Goal: Transaction & Acquisition: Purchase product/service

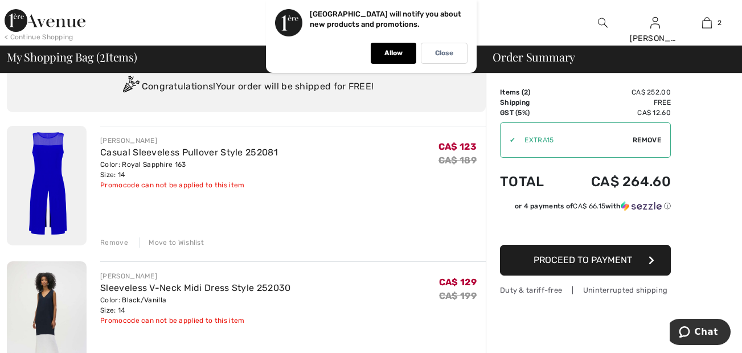
scroll to position [42, 0]
click at [566, 267] on button "Proceed to Payment" at bounding box center [585, 260] width 171 height 31
click at [109, 241] on div "Remove" at bounding box center [114, 242] width 28 height 10
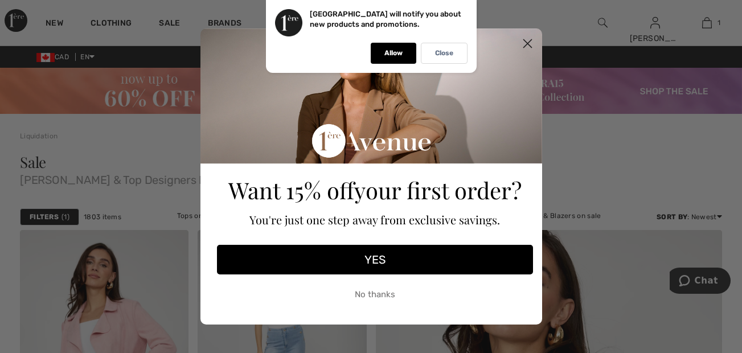
click at [705, 23] on div "Close dialog Want 15% off your first order? You're just one step away from excl…" at bounding box center [371, 176] width 742 height 353
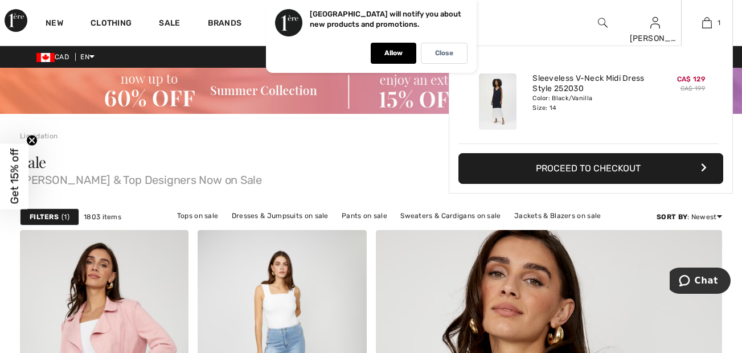
click at [509, 167] on button "Proceed to Checkout" at bounding box center [591, 168] width 265 height 31
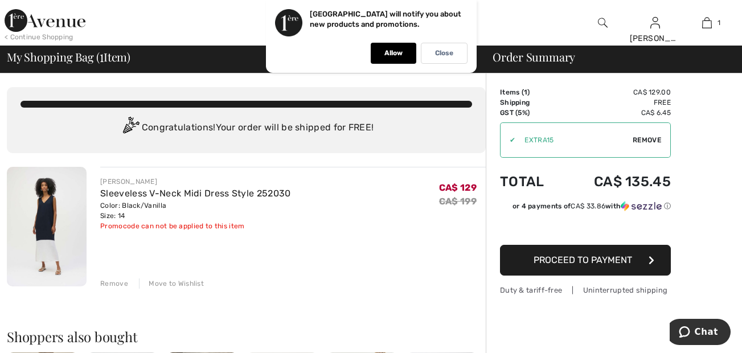
click at [527, 259] on button "Proceed to Payment" at bounding box center [585, 260] width 171 height 31
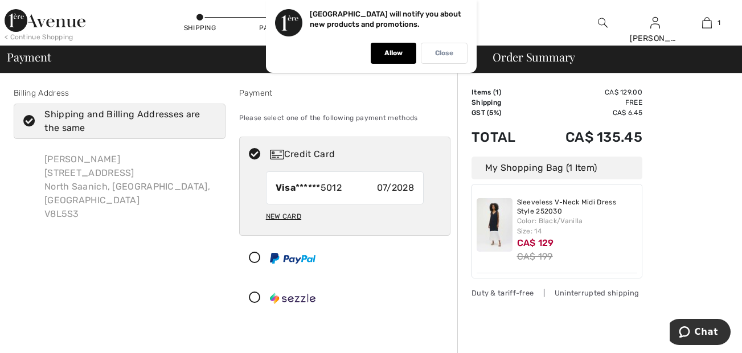
click at [443, 54] on p "Close" at bounding box center [444, 53] width 18 height 9
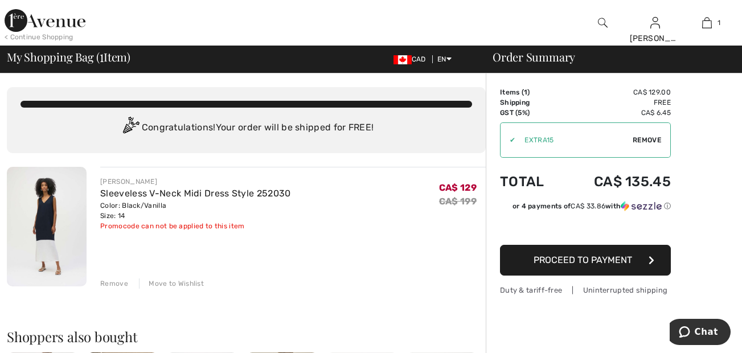
click at [44, 208] on img at bounding box center [47, 227] width 80 height 120
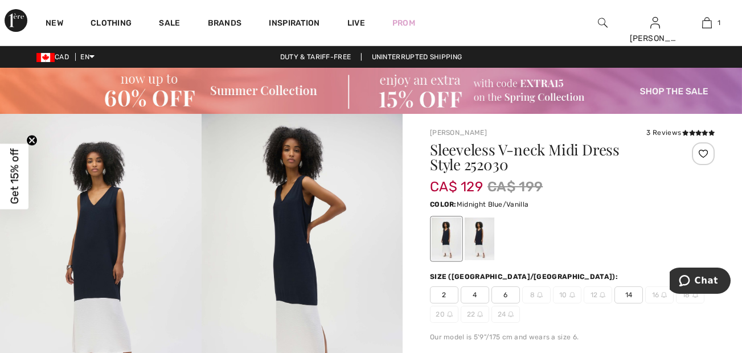
click at [478, 235] on div at bounding box center [480, 239] width 30 height 43
click at [631, 296] on span "14" at bounding box center [629, 295] width 28 height 17
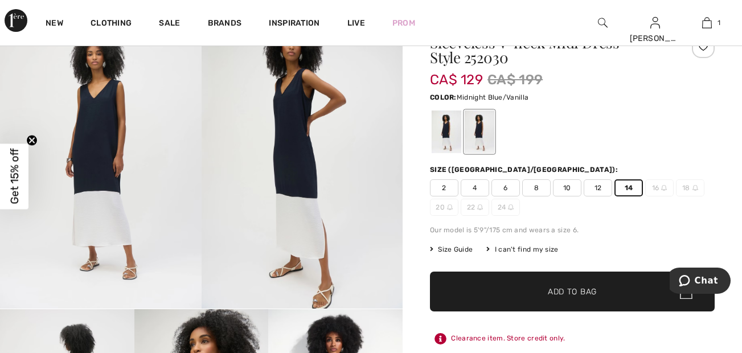
scroll to position [108, 0]
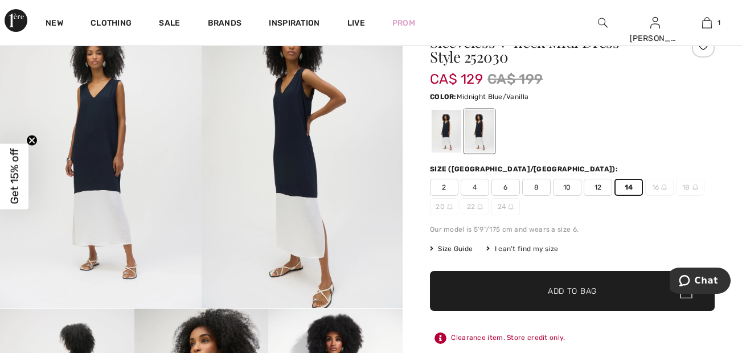
click at [506, 292] on span "✔ Added to Bag Add to Bag" at bounding box center [572, 291] width 285 height 40
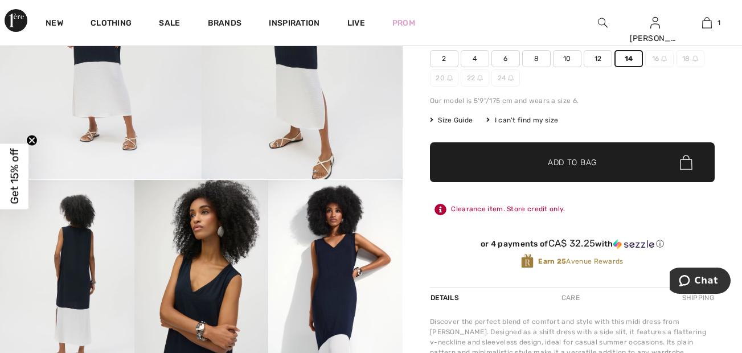
scroll to position [248, 0]
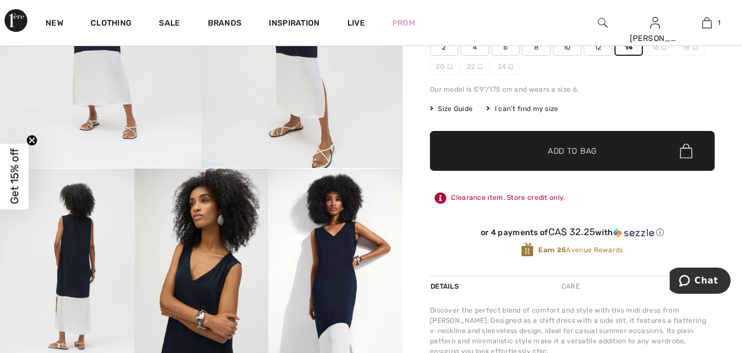
click at [525, 153] on span "✔ Added to Bag" at bounding box center [555, 151] width 69 height 12
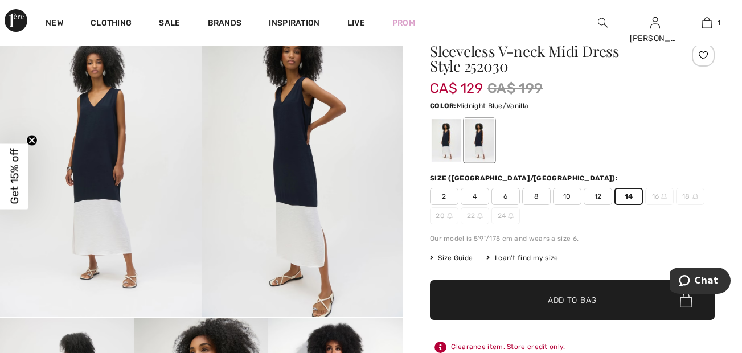
scroll to position [99, 0]
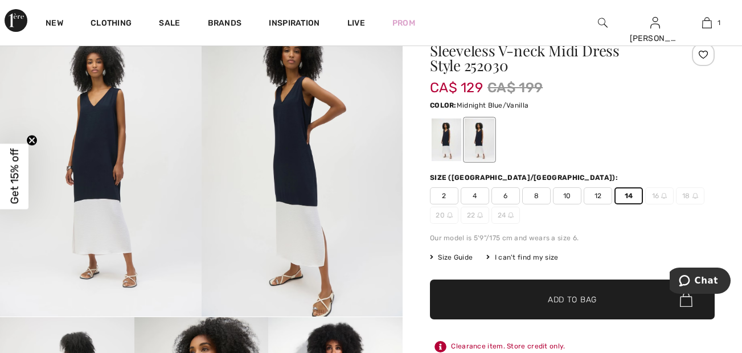
click at [525, 302] on span "✔ Added to Bag" at bounding box center [555, 300] width 69 height 12
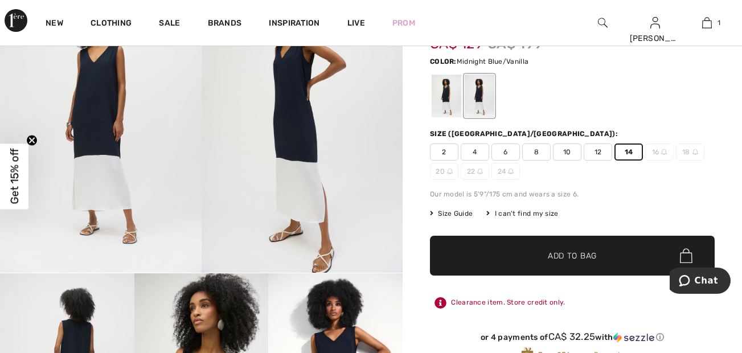
scroll to position [140, 0]
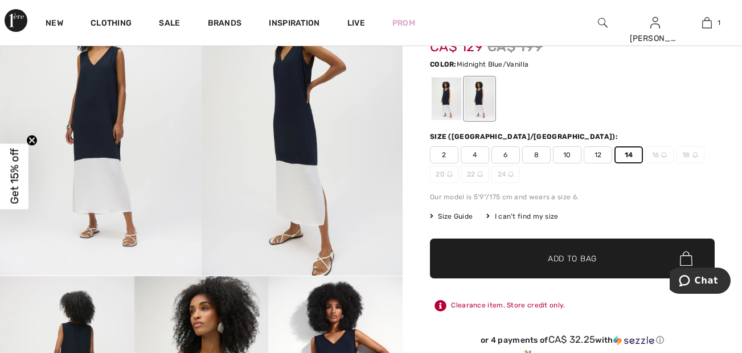
click at [627, 154] on span "14" at bounding box center [629, 154] width 28 height 17
click at [441, 152] on span "2" at bounding box center [444, 154] width 28 height 17
click at [477, 108] on div at bounding box center [480, 99] width 30 height 43
click at [628, 155] on span "14" at bounding box center [629, 154] width 28 height 17
click at [538, 253] on span "✔ Added to Bag" at bounding box center [555, 259] width 69 height 12
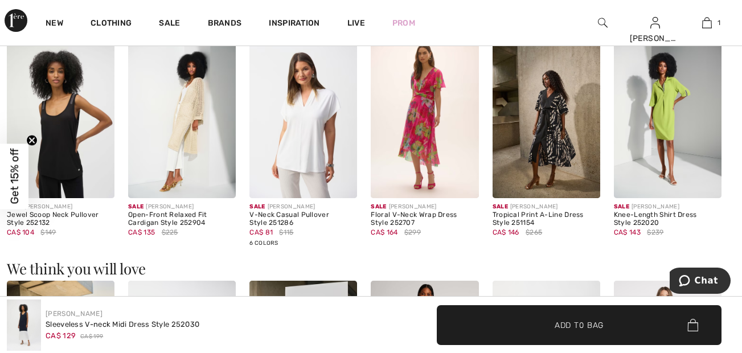
scroll to position [816, 0]
click at [548, 317] on span "✔ Added to Bag Add to Bag" at bounding box center [579, 325] width 285 height 40
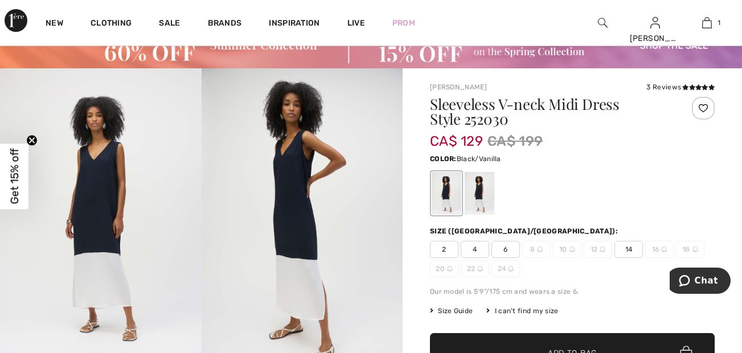
scroll to position [44, 0]
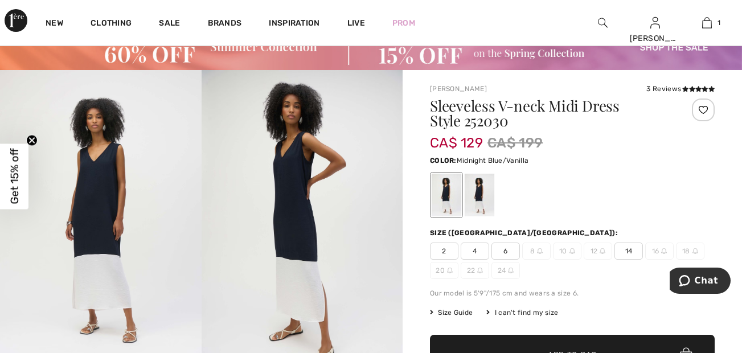
click at [477, 199] on div at bounding box center [480, 195] width 30 height 43
click at [625, 256] on span "14" at bounding box center [629, 251] width 28 height 17
click at [651, 276] on div "2 4 6 8 10 12 14 16 18 20 22 24" at bounding box center [572, 261] width 285 height 36
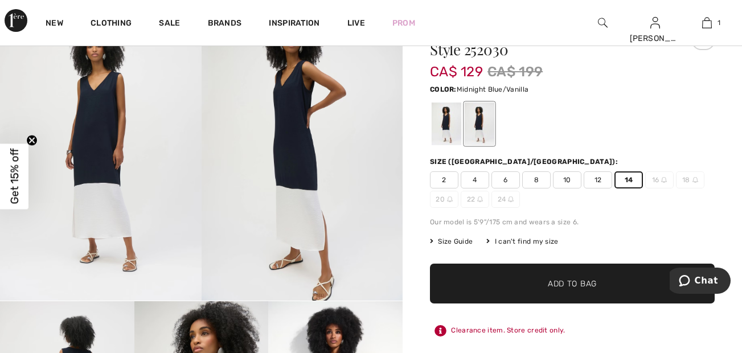
scroll to position [117, 0]
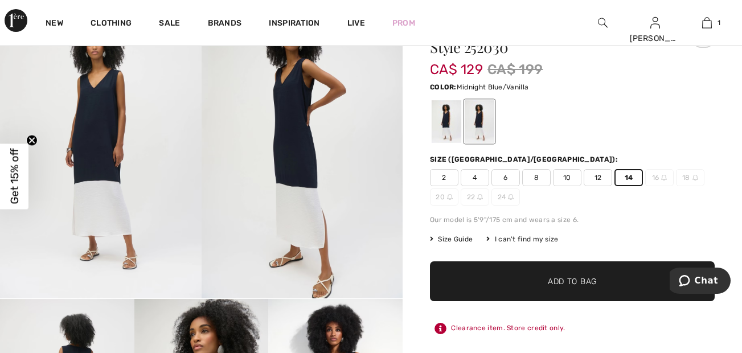
click at [477, 288] on span "✔ Added to Bag Add to Bag" at bounding box center [572, 281] width 285 height 40
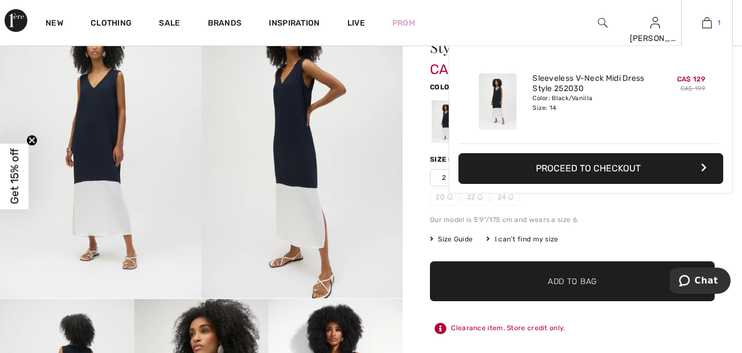
click at [708, 21] on img at bounding box center [707, 23] width 10 height 14
click at [702, 24] on img at bounding box center [707, 23] width 10 height 14
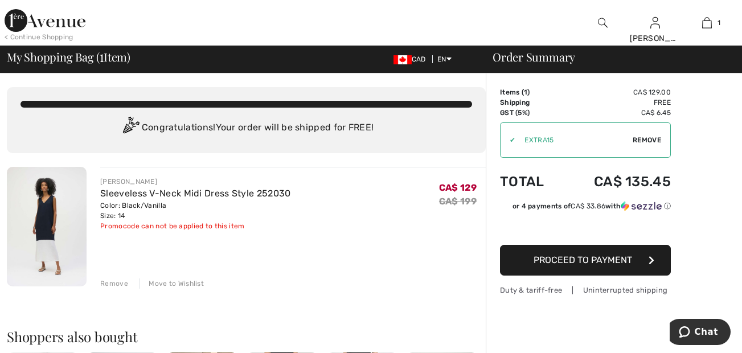
click at [111, 283] on div "Remove" at bounding box center [114, 284] width 28 height 10
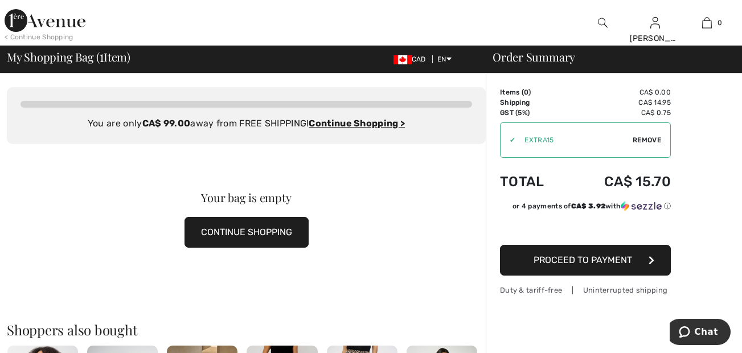
click at [240, 237] on button "CONTINUE SHOPPING" at bounding box center [247, 232] width 124 height 31
click at [235, 232] on button "CONTINUE SHOPPING" at bounding box center [247, 232] width 124 height 31
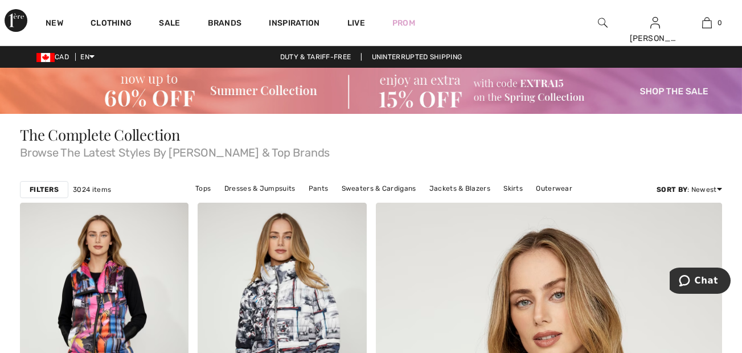
click at [602, 23] on img at bounding box center [603, 23] width 10 height 14
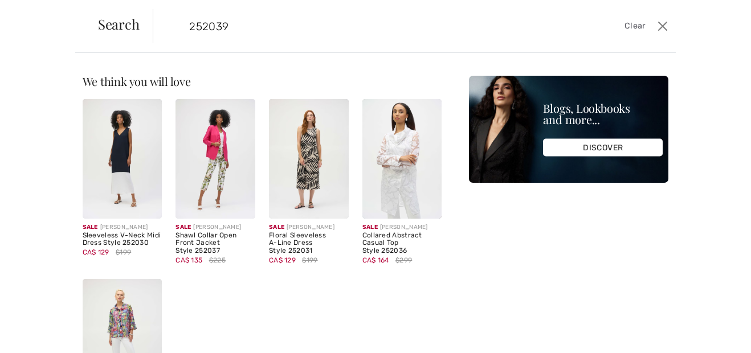
type input "252039"
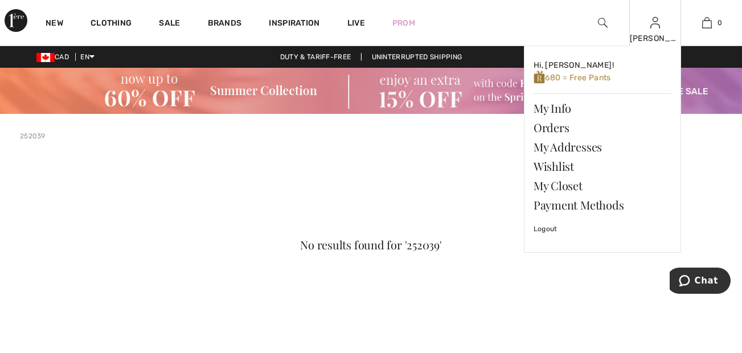
click at [653, 20] on img at bounding box center [656, 23] width 10 height 14
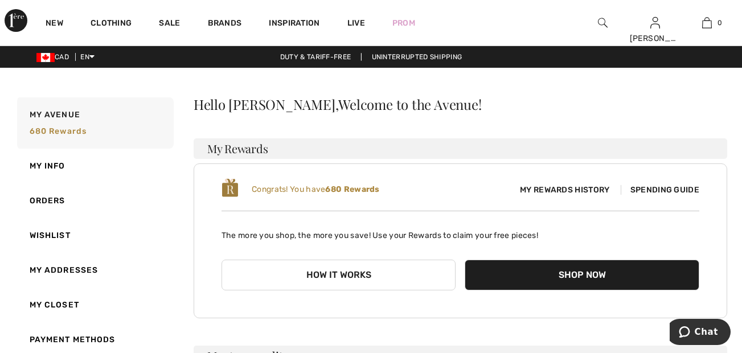
click at [599, 22] on img at bounding box center [603, 23] width 10 height 14
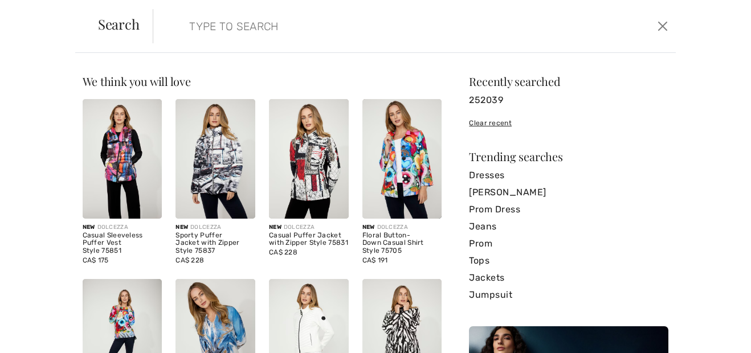
click at [504, 25] on input "search" at bounding box center [358, 26] width 355 height 34
click at [248, 93] on div "Sorry, no results found for " " Some helpful tips for your search: Double check…" at bounding box center [262, 267] width 359 height 383
click at [222, 31] on input "search" at bounding box center [358, 26] width 355 height 34
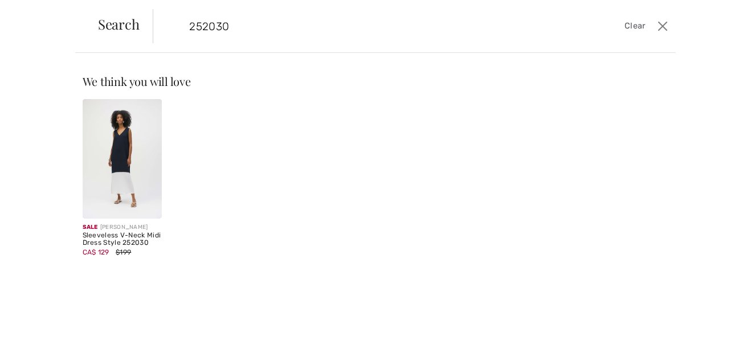
type input "252030"
click at [103, 183] on img at bounding box center [123, 159] width 80 height 120
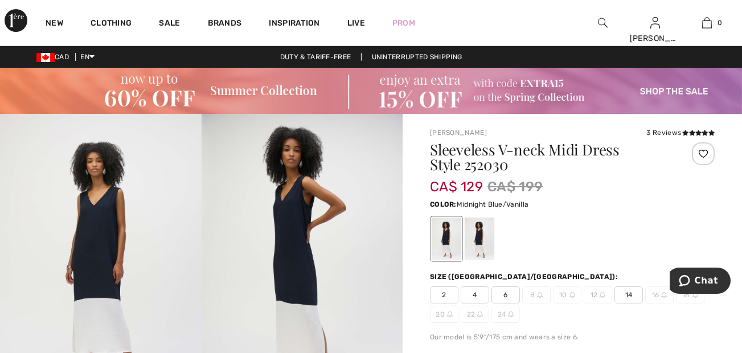
click at [477, 234] on div at bounding box center [480, 239] width 30 height 43
click at [520, 270] on div "Sleeveless V-neck Midi Dress Style 252030 CA$ 129 CA$ 199 Color: Midnight Blue/…" at bounding box center [572, 320] width 285 height 356
click at [630, 292] on span "14" at bounding box center [629, 295] width 28 height 17
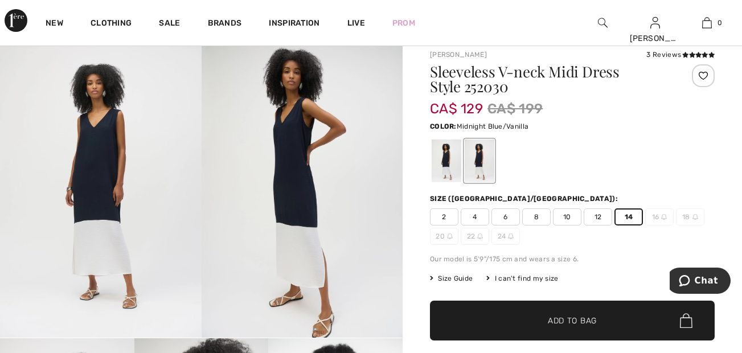
scroll to position [79, 0]
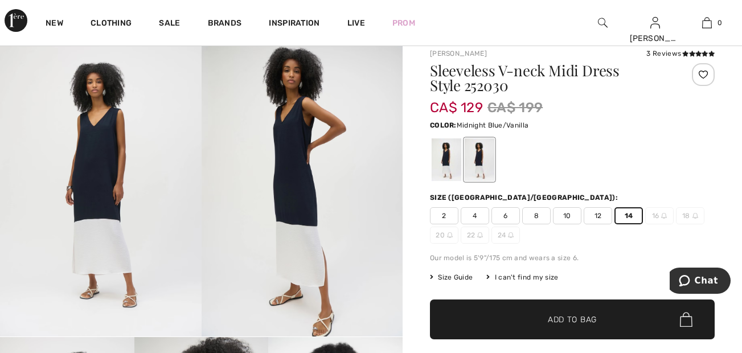
click at [542, 323] on span "✔ Added to Bag" at bounding box center [555, 320] width 69 height 12
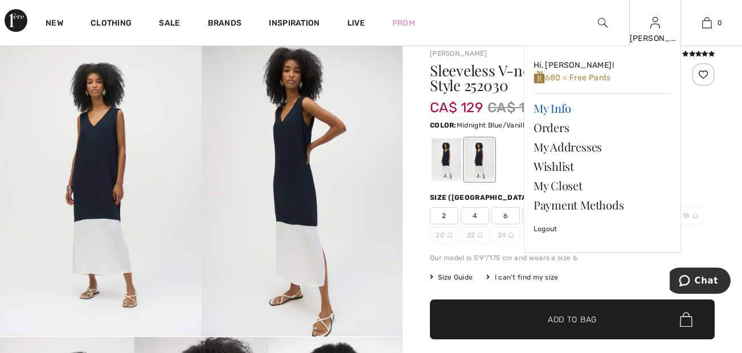
click at [542, 107] on link "My Info" at bounding box center [603, 108] width 138 height 19
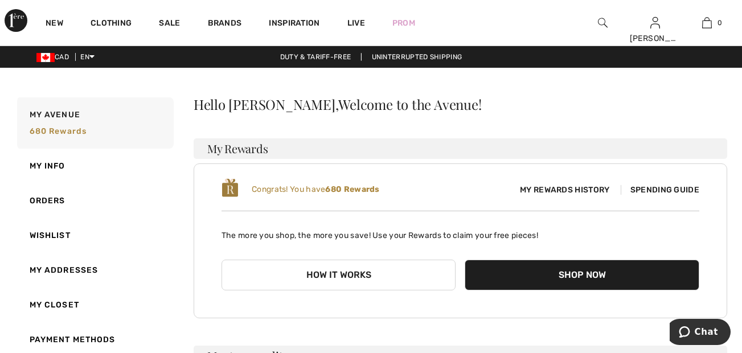
click at [550, 188] on span "My Rewards History" at bounding box center [565, 190] width 108 height 12
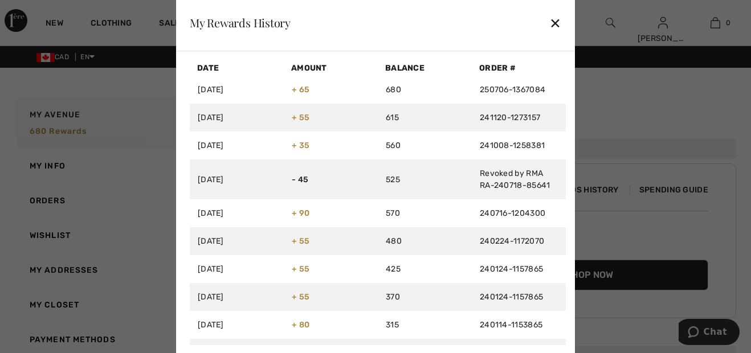
click at [553, 24] on div "✕" at bounding box center [555, 23] width 12 height 24
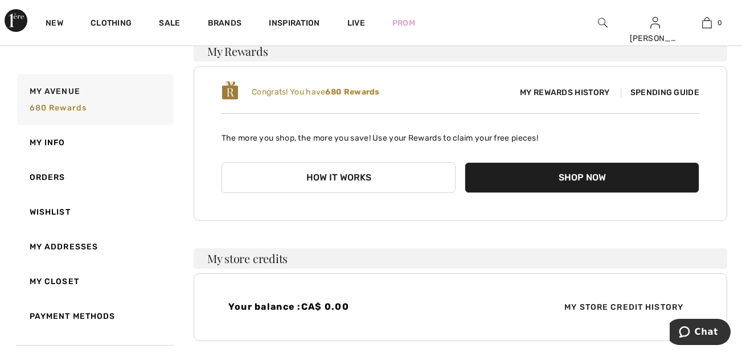
scroll to position [96, 0]
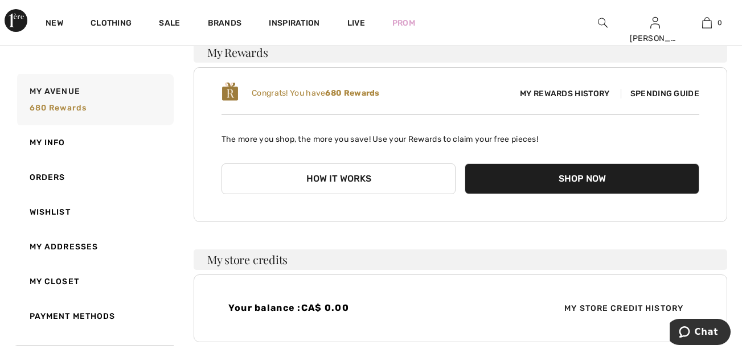
click at [340, 179] on button "How it works" at bounding box center [339, 178] width 235 height 31
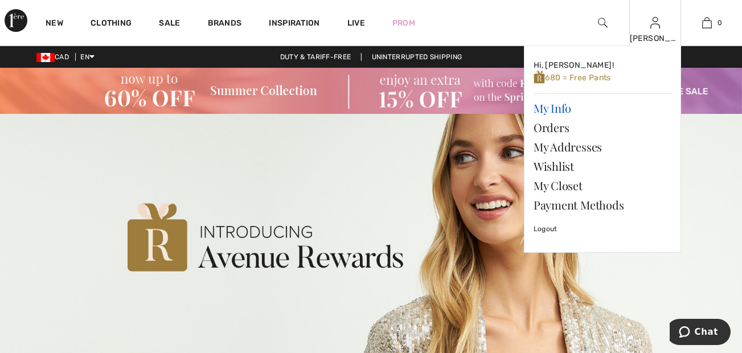
click at [546, 105] on link "My Info" at bounding box center [603, 108] width 138 height 19
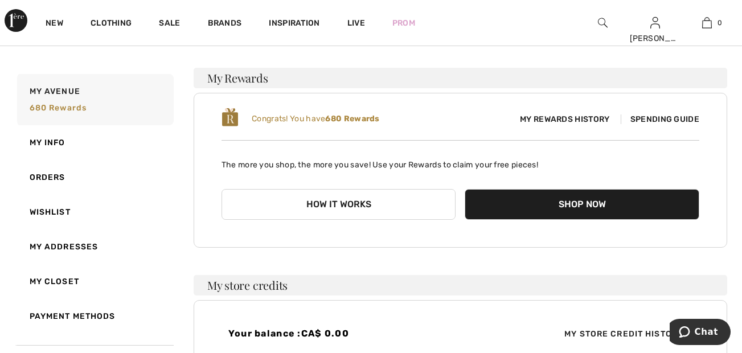
scroll to position [71, 0]
click at [487, 203] on button "Shop Now" at bounding box center [582, 204] width 235 height 31
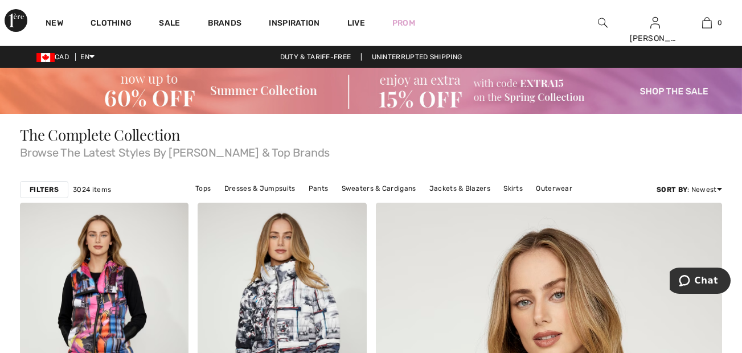
click at [603, 23] on img at bounding box center [603, 23] width 10 height 14
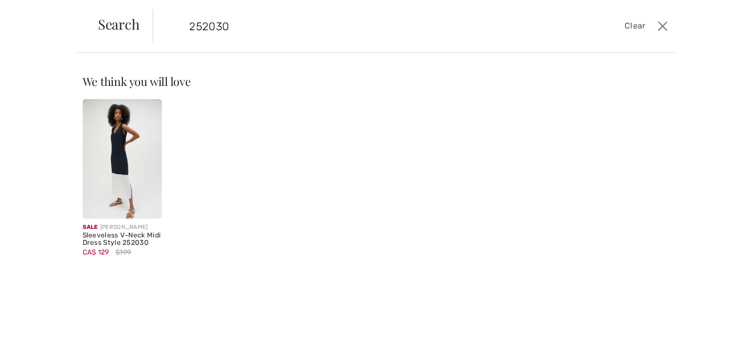
type input "252030"
click at [117, 174] on img at bounding box center [123, 159] width 80 height 120
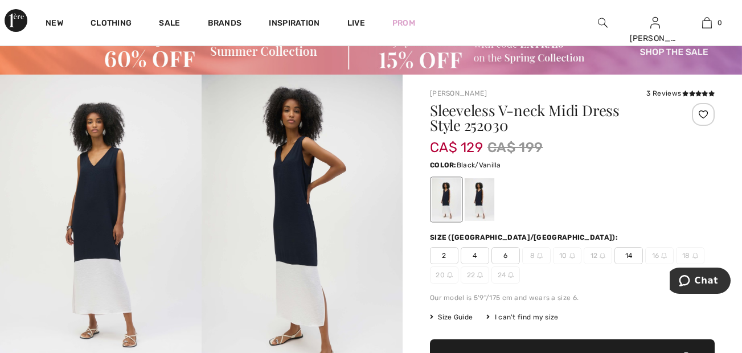
scroll to position [42, 0]
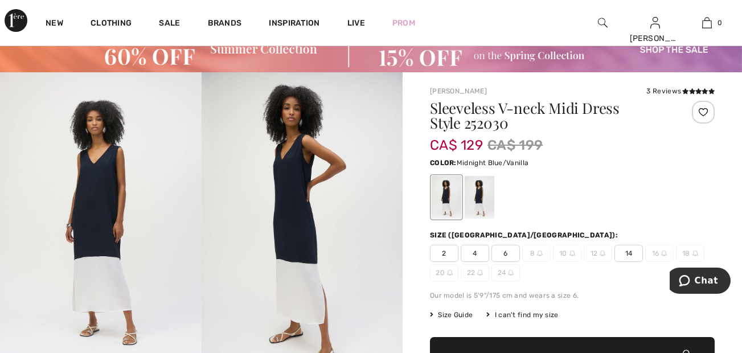
click at [481, 198] on div at bounding box center [480, 198] width 30 height 43
click at [629, 252] on span "14" at bounding box center [629, 253] width 28 height 17
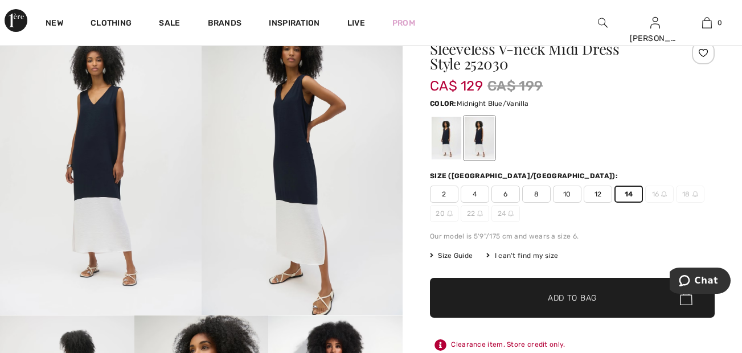
scroll to position [105, 0]
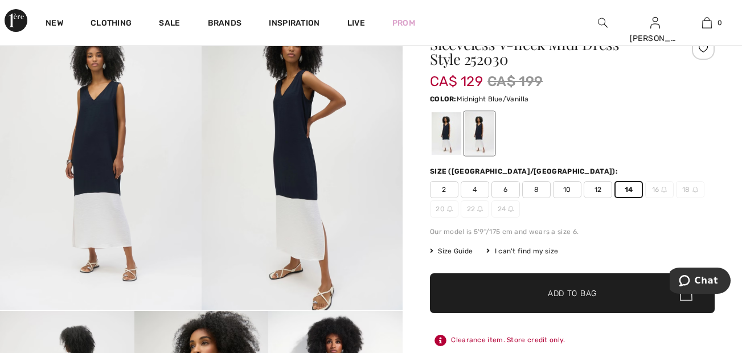
click at [562, 298] on span "Add to Bag" at bounding box center [572, 294] width 49 height 12
click at [695, 280] on span "Chat" at bounding box center [687, 280] width 16 height 11
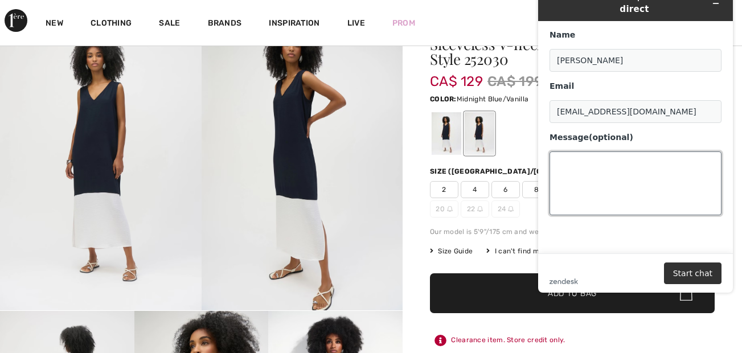
click at [566, 157] on textarea "Message (optional)" at bounding box center [636, 184] width 172 height 64
type textarea "i am attempting to make a purchase but can not get it to add to my cart"
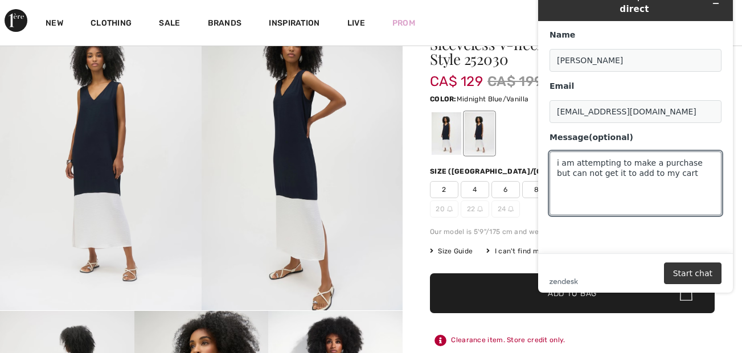
click at [688, 276] on button "Start chat" at bounding box center [693, 274] width 58 height 22
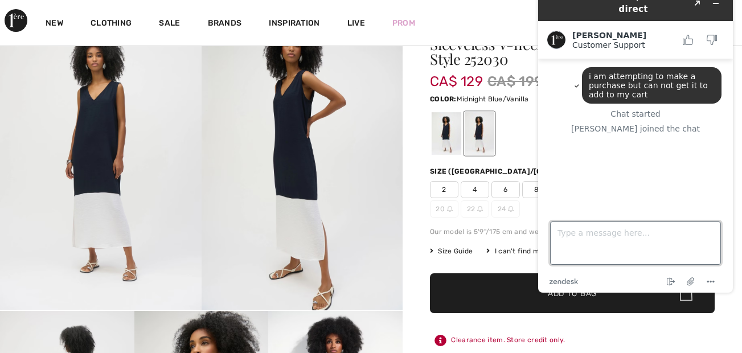
click at [563, 238] on textarea "Type a message here..." at bounding box center [635, 243] width 171 height 43
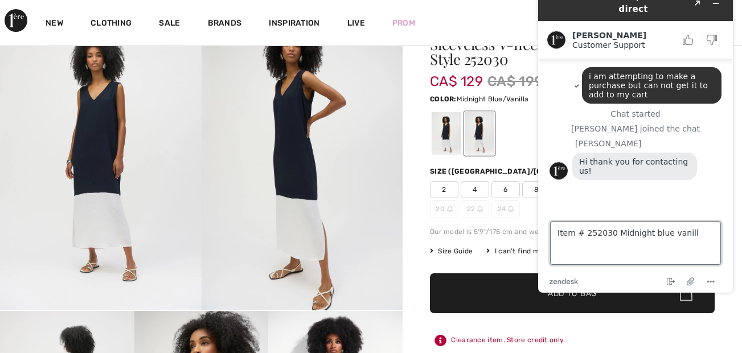
type textarea "Item # 252030 Midnight blue vanilla"
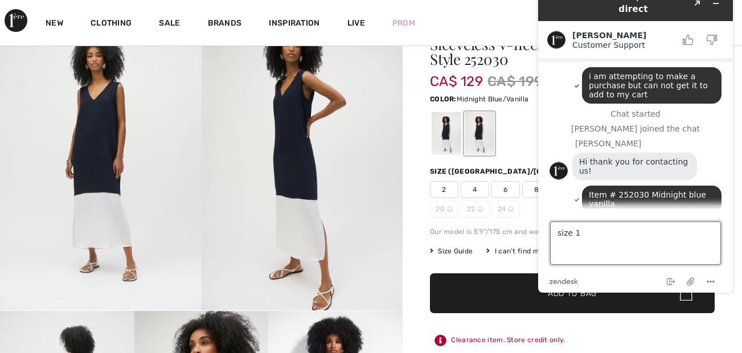
type textarea "size 14"
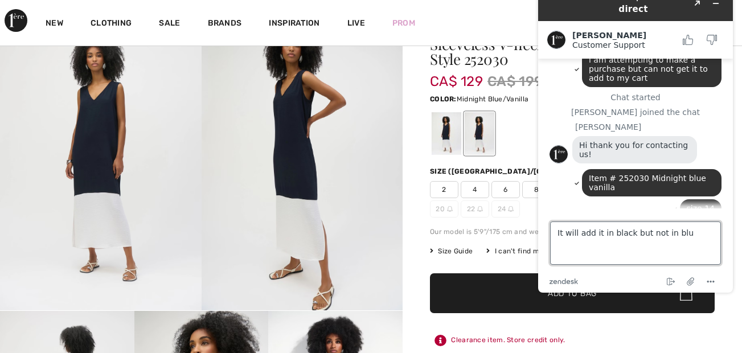
type textarea "It will add it in black but not in blue"
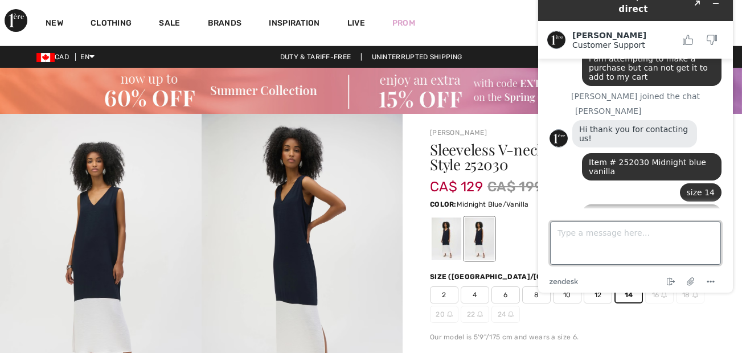
scroll to position [0, 0]
